Goal: Use online tool/utility

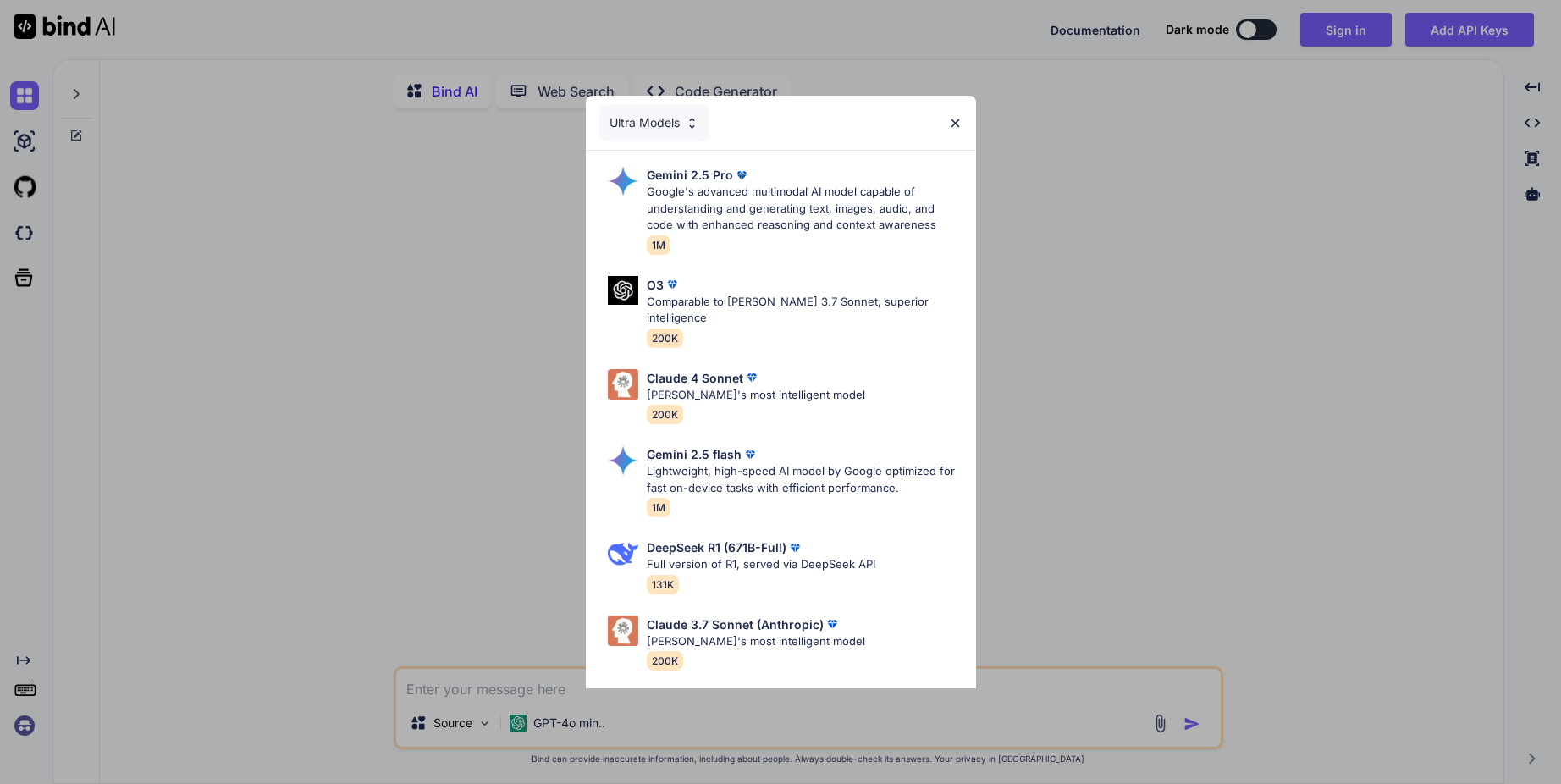
click at [695, 128] on img at bounding box center [692, 123] width 14 height 14
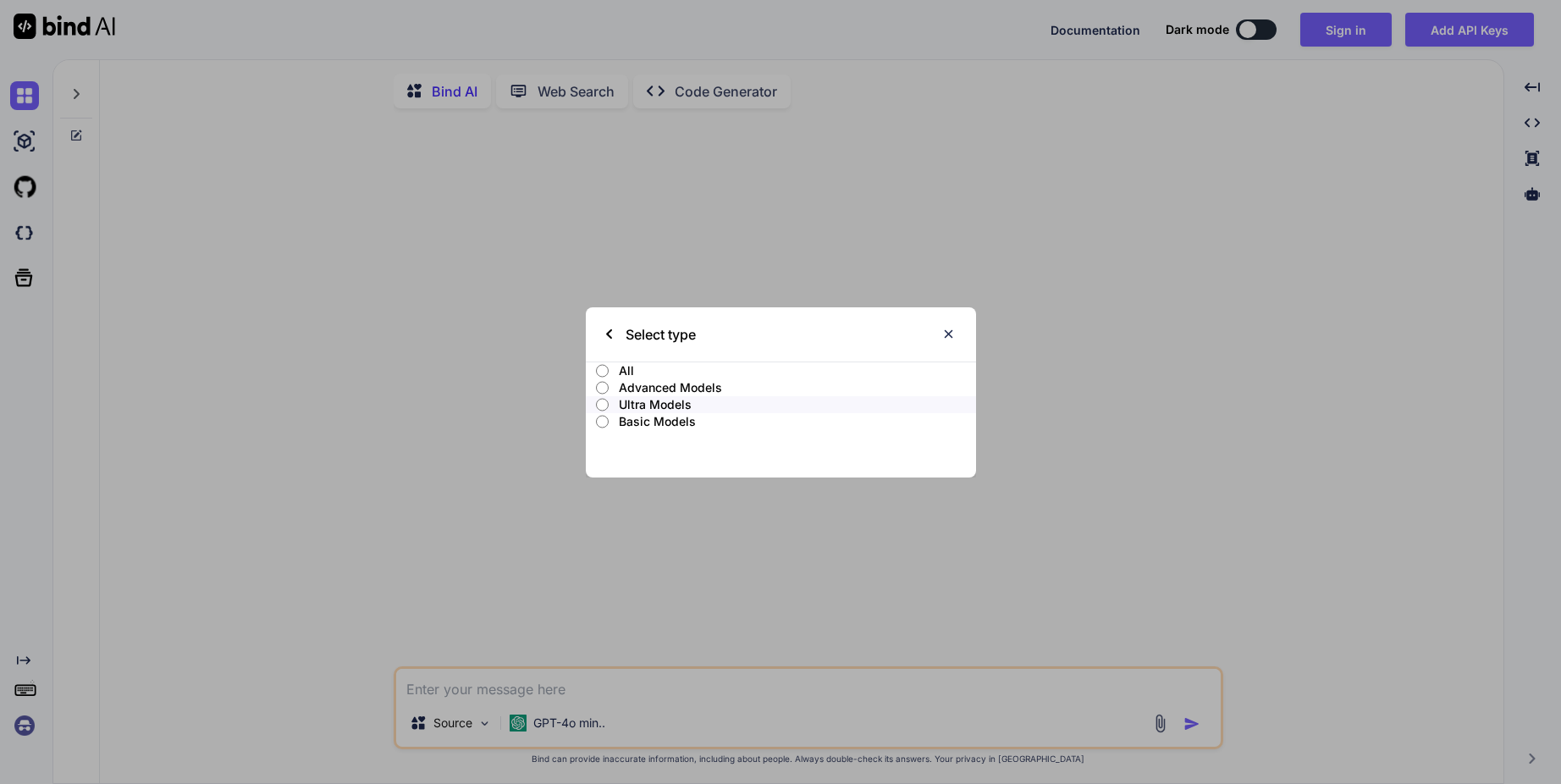
click at [611, 369] on label "All" at bounding box center [781, 371] width 391 height 17
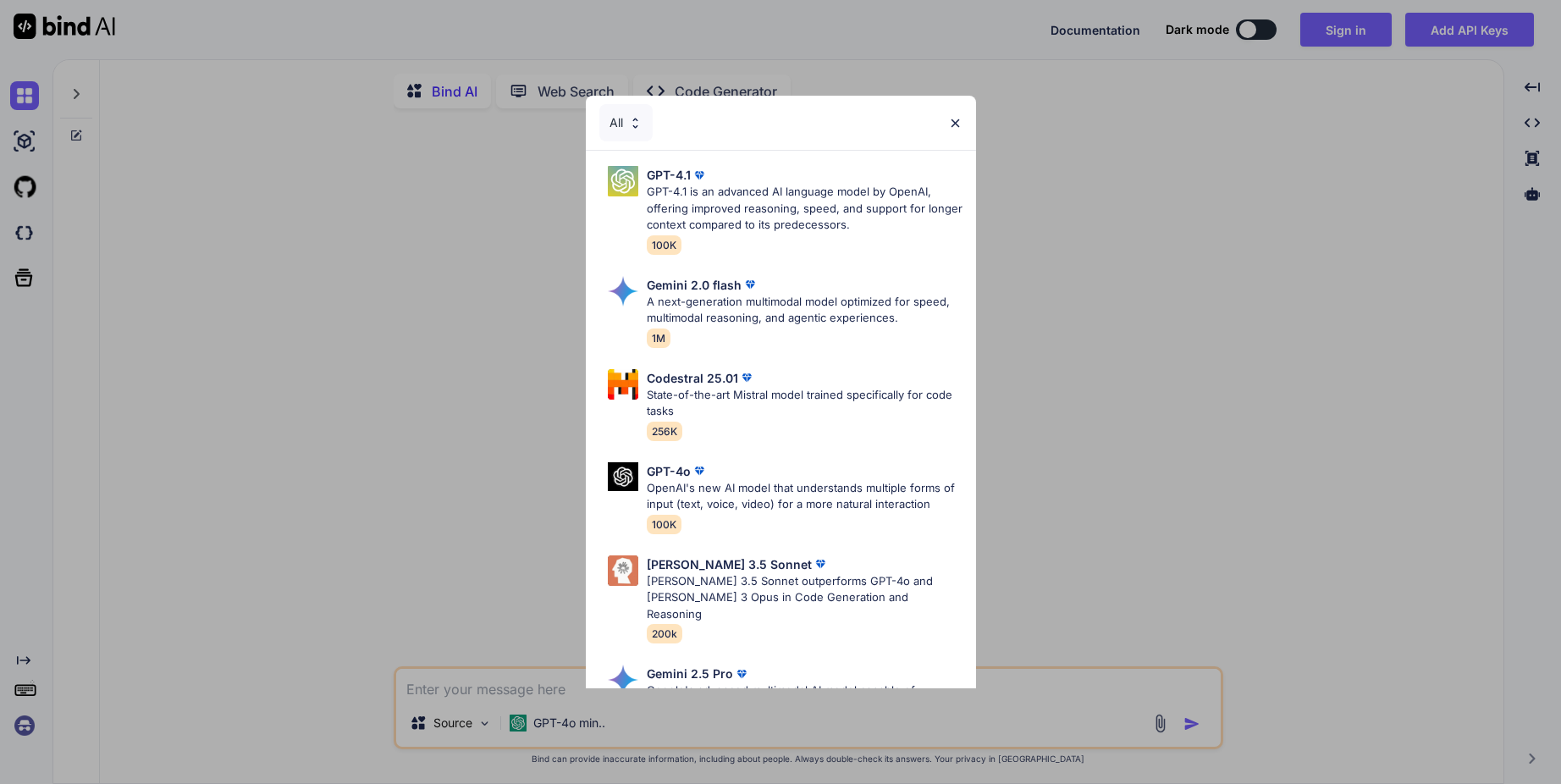
click at [956, 119] on img at bounding box center [955, 123] width 14 height 14
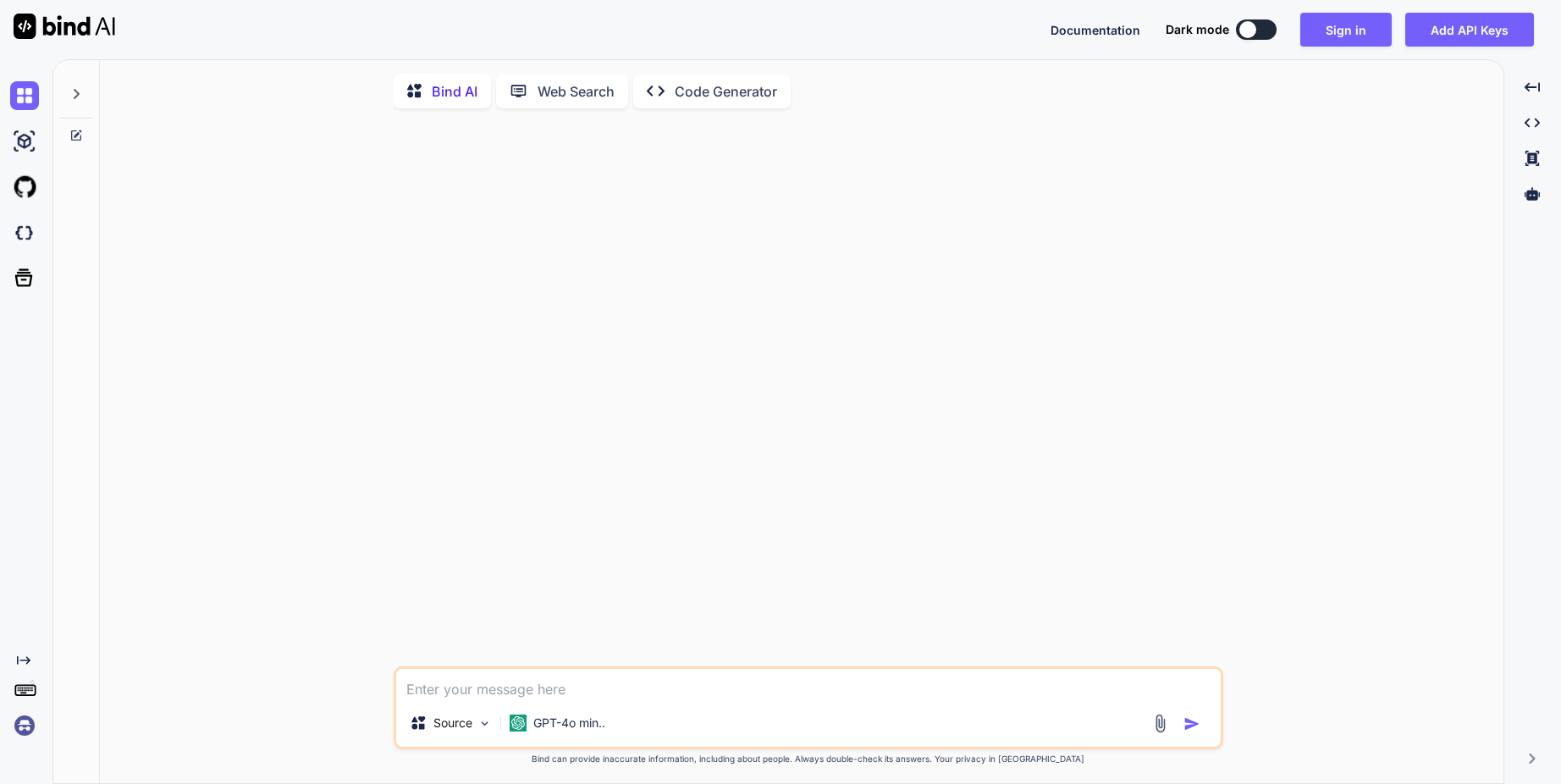
click at [639, 699] on textarea at bounding box center [809, 685] width 825 height 31
click at [424, 729] on icon at bounding box center [418, 723] width 14 height 13
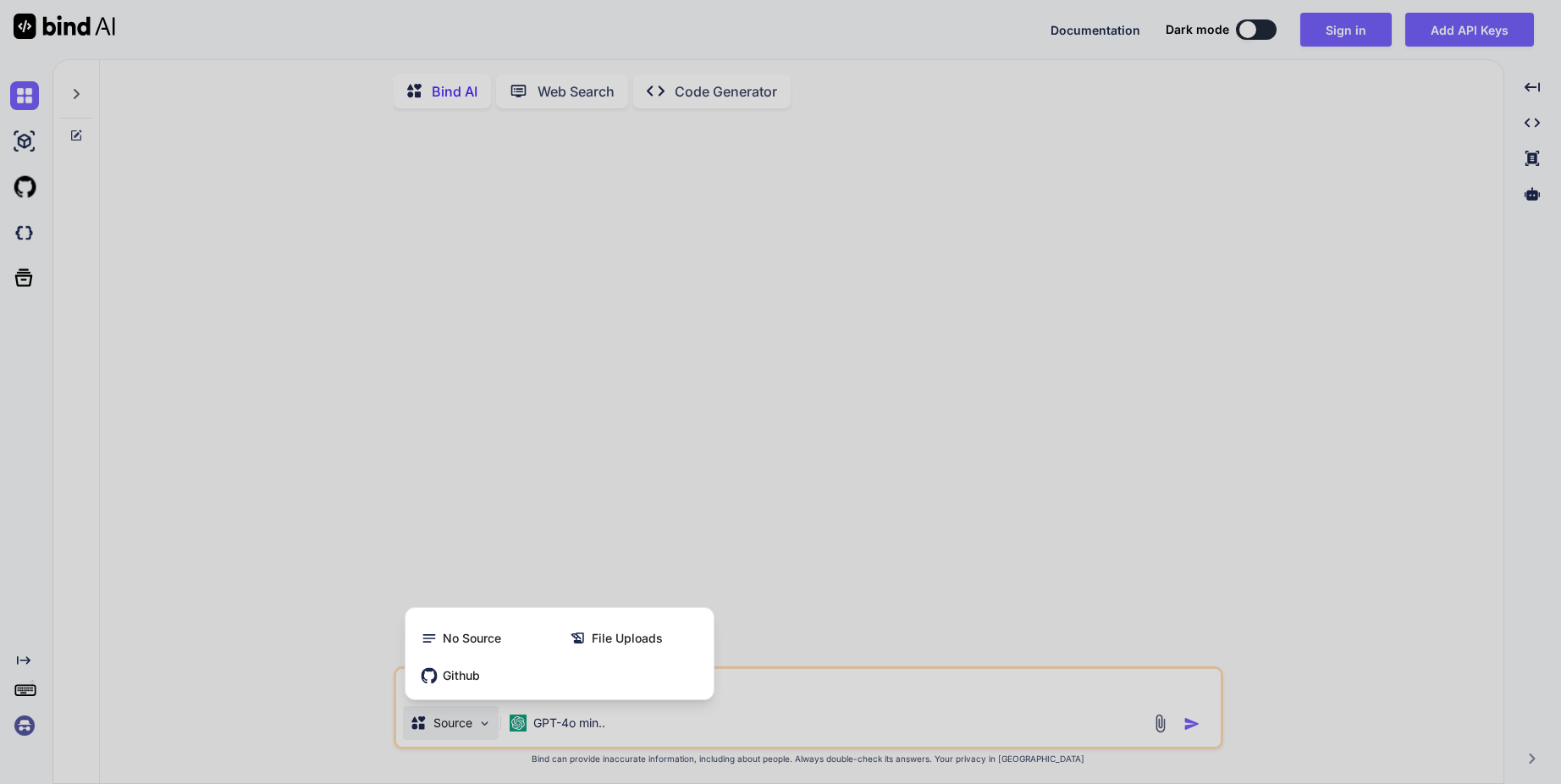
click at [743, 522] on div at bounding box center [780, 392] width 1561 height 784
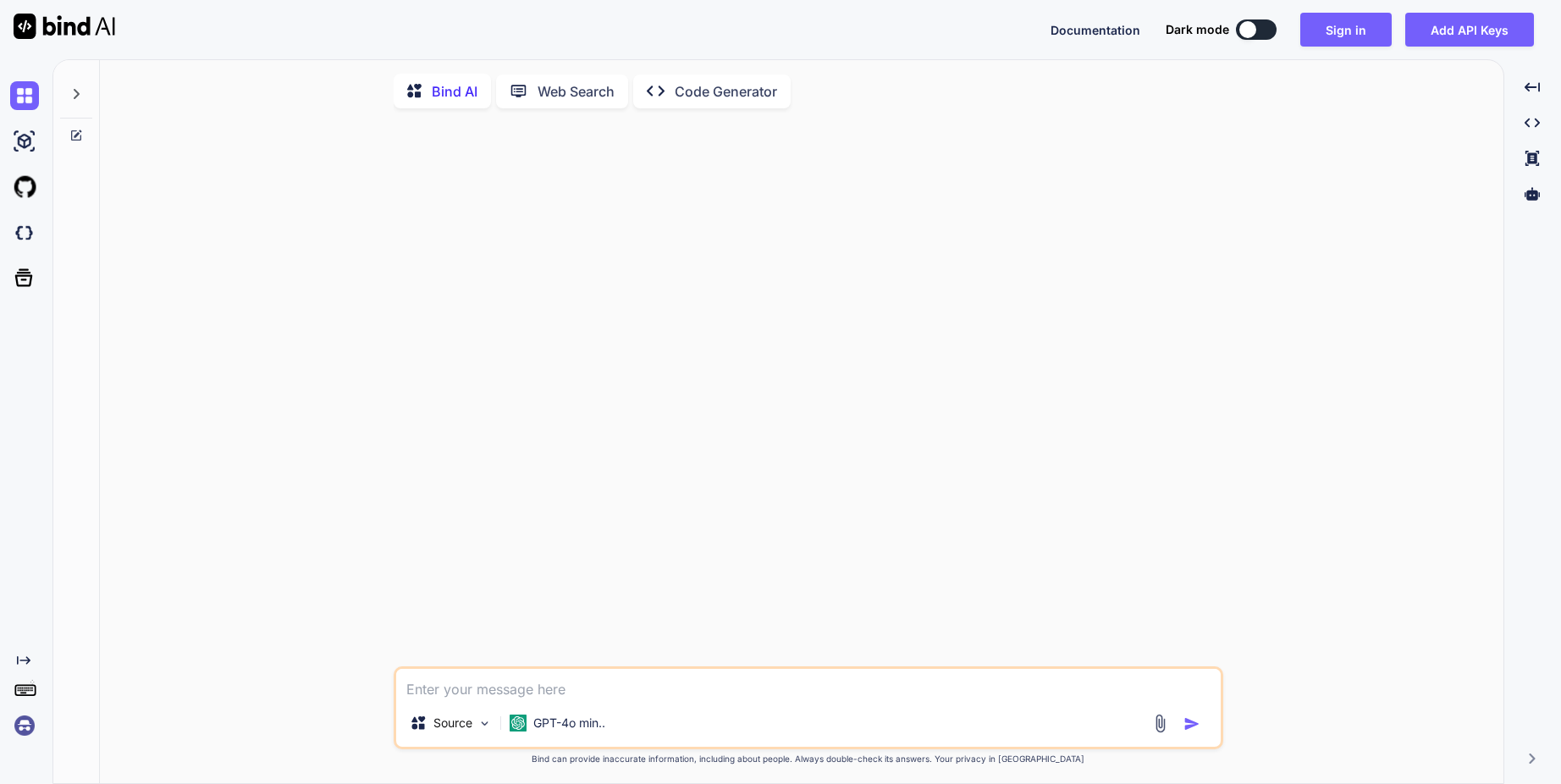
click at [464, 746] on div "Source" at bounding box center [447, 726] width 102 height 41
click at [467, 731] on p "Source" at bounding box center [452, 723] width 39 height 17
type textarea "x"
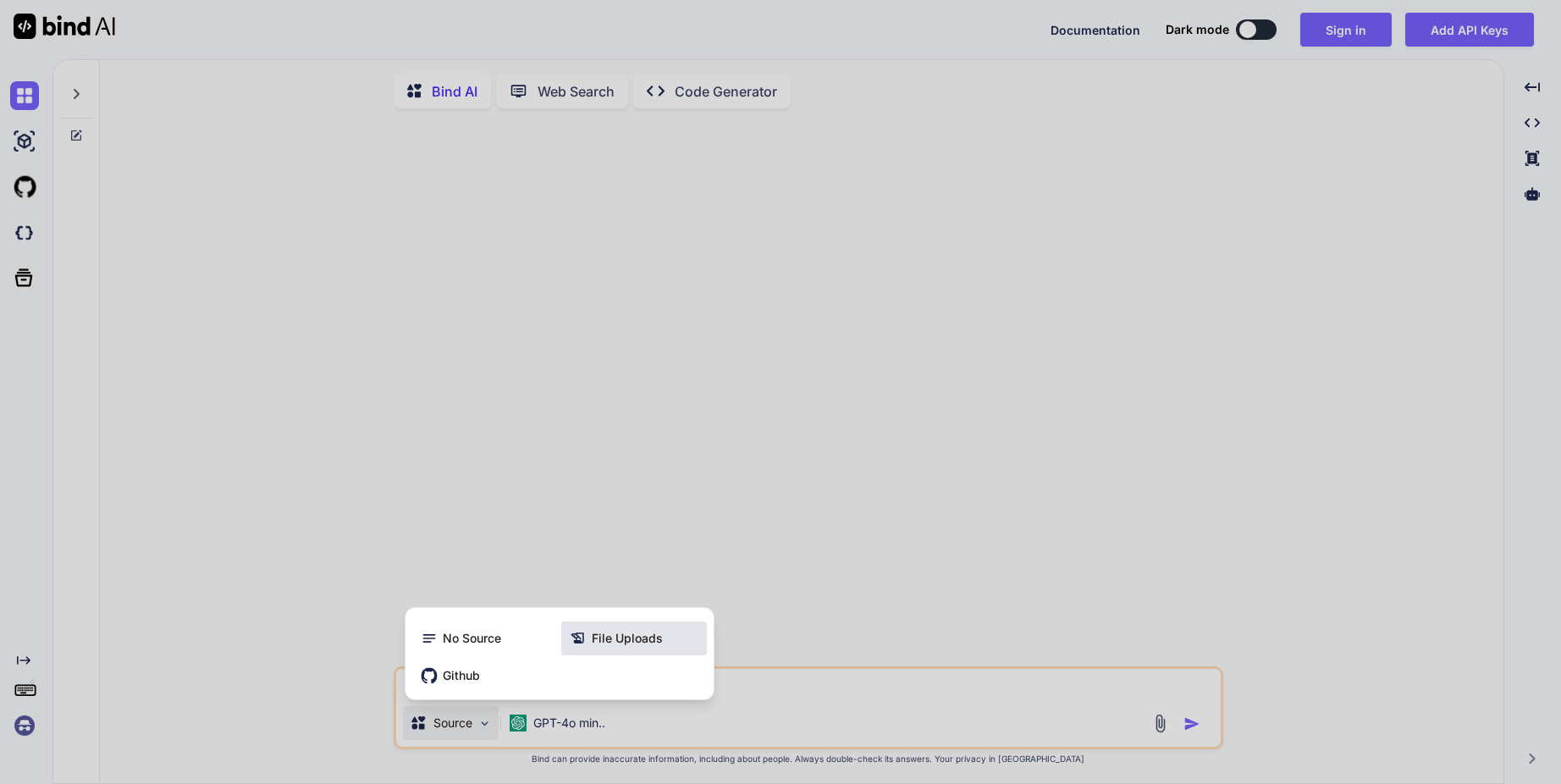
click at [630, 638] on span "File Uploads" at bounding box center [627, 638] width 71 height 17
